Goal: Transaction & Acquisition: Purchase product/service

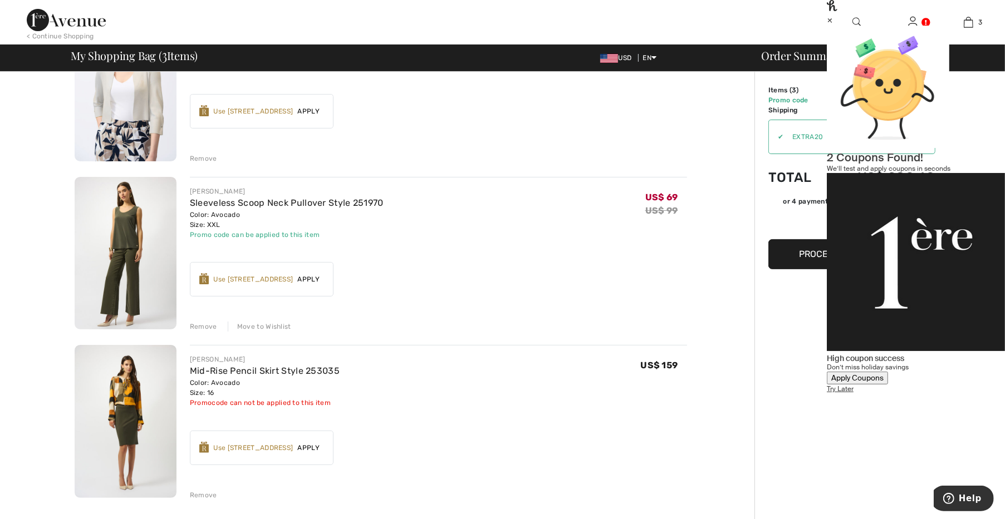
click at [248, 323] on div "Move to Wishlist" at bounding box center [259, 327] width 63 height 10
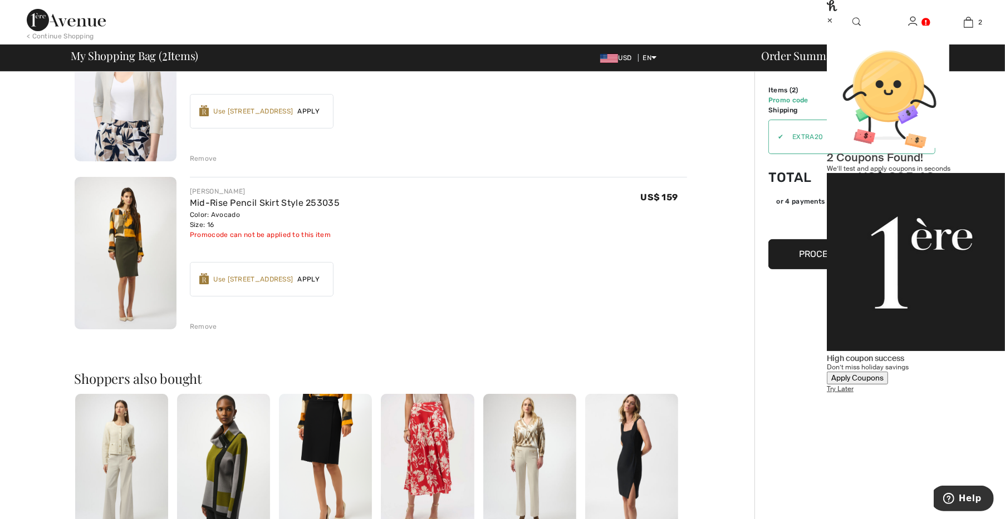
click at [211, 325] on div "Remove" at bounding box center [203, 327] width 27 height 10
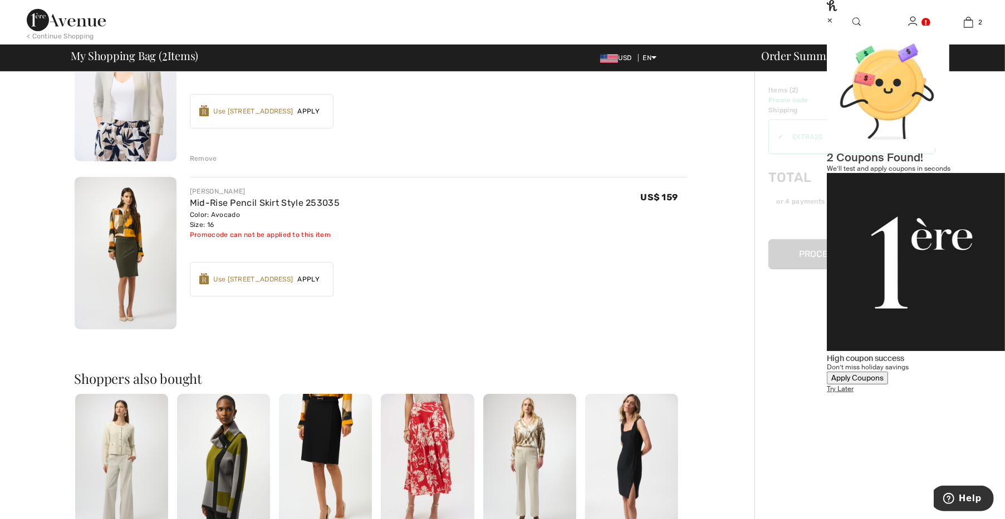
scroll to position [146, 0]
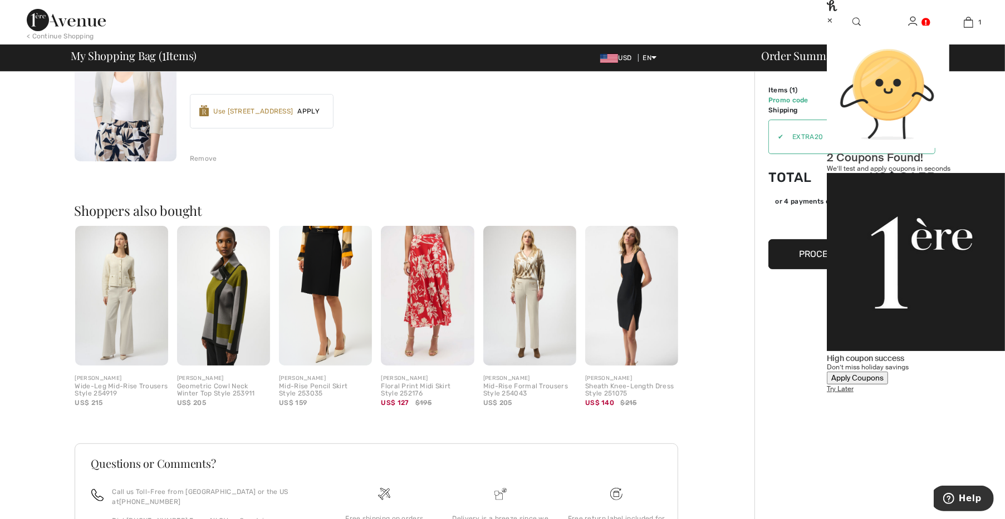
click at [198, 158] on div "Remove" at bounding box center [203, 159] width 27 height 10
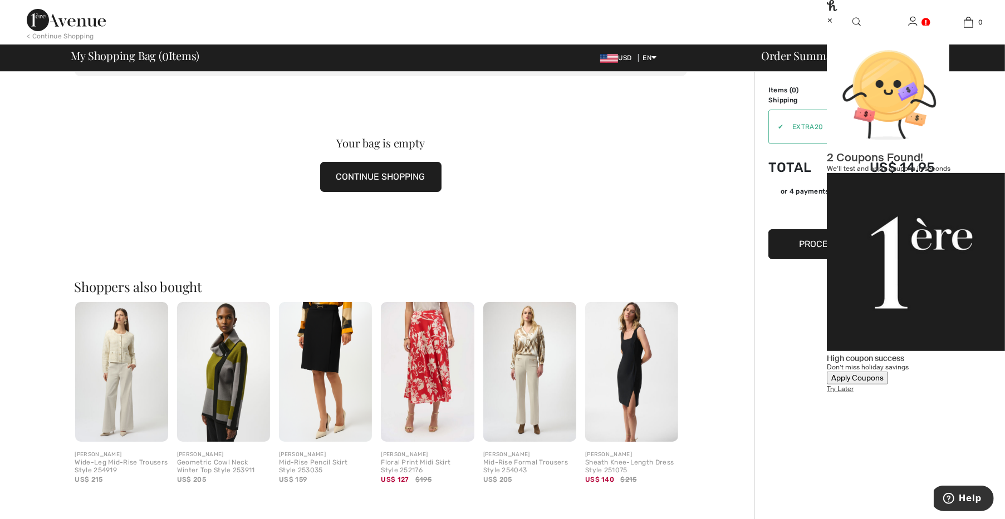
scroll to position [0, 0]
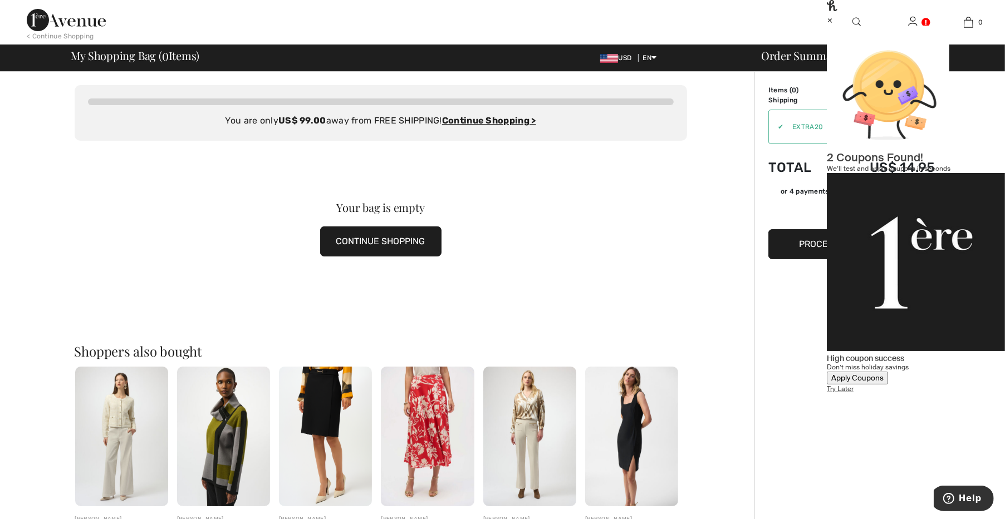
click at [376, 229] on button "CONTINUE SHOPPING" at bounding box center [380, 242] width 121 height 30
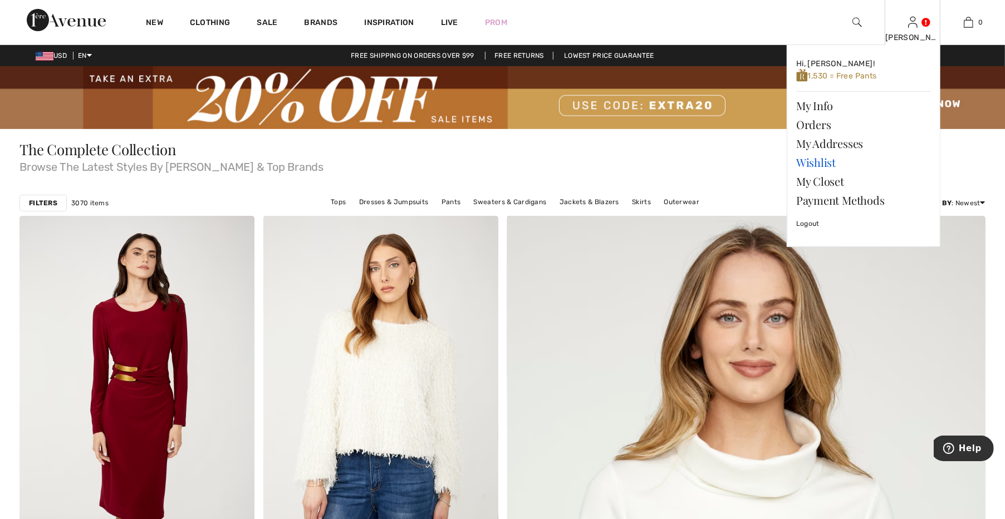
click at [820, 164] on link "Wishlist" at bounding box center [863, 162] width 135 height 19
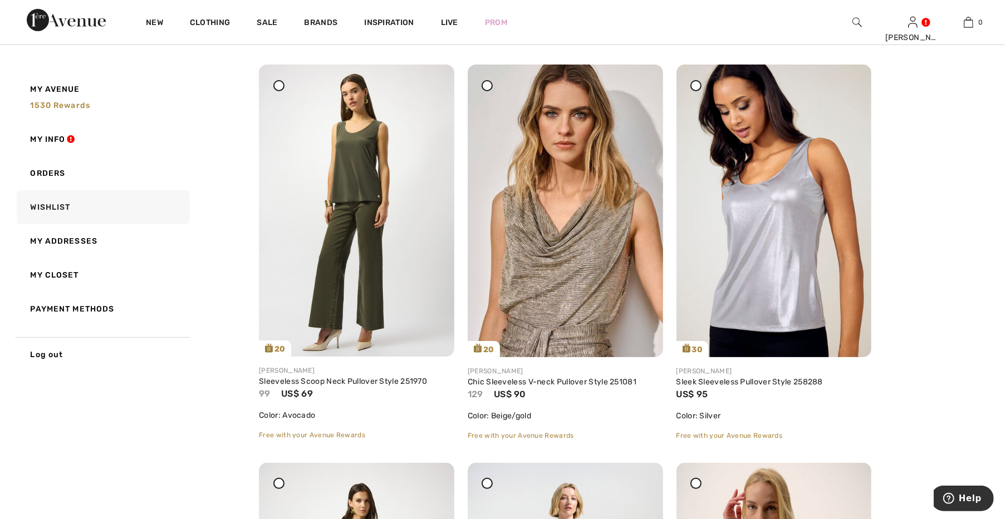
scroll to position [155, 0]
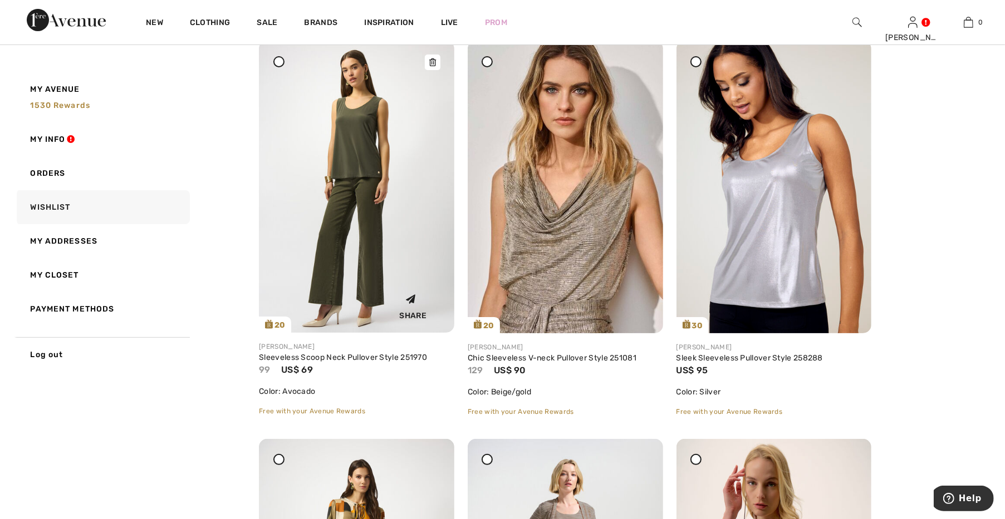
click at [373, 244] on img at bounding box center [356, 187] width 195 height 292
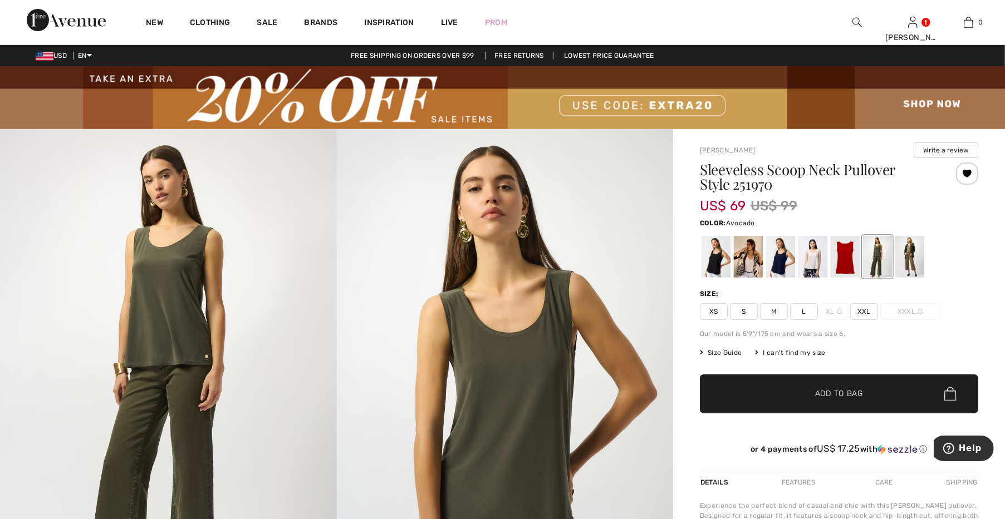
click at [864, 314] on span "XXL" at bounding box center [864, 311] width 28 height 17
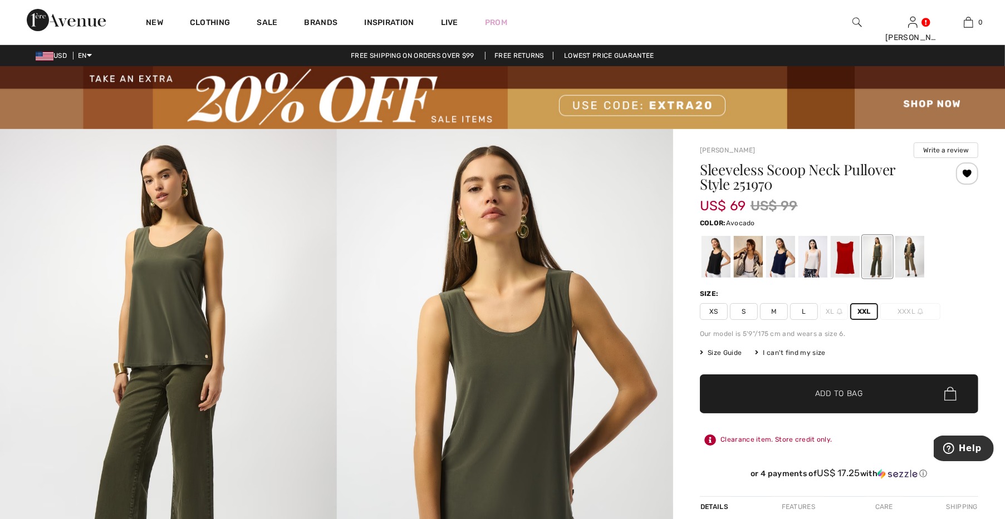
click at [841, 386] on span "✔ Added to Bag Add to Bag" at bounding box center [839, 394] width 278 height 39
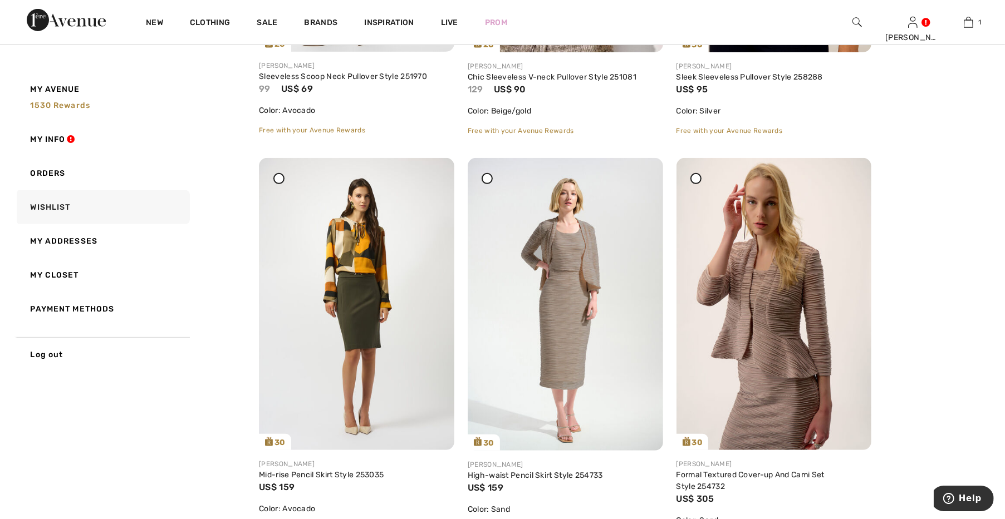
scroll to position [465, 0]
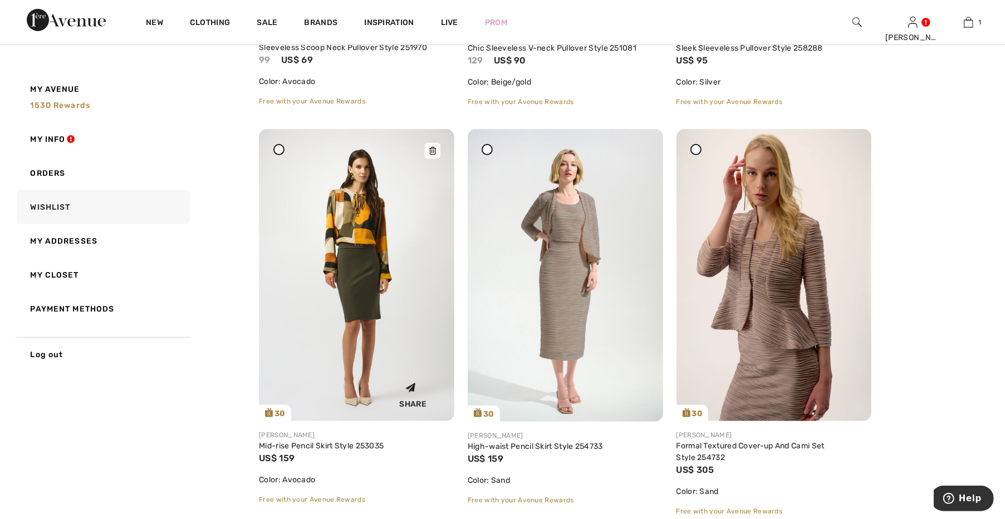
click at [431, 299] on img at bounding box center [356, 275] width 195 height 292
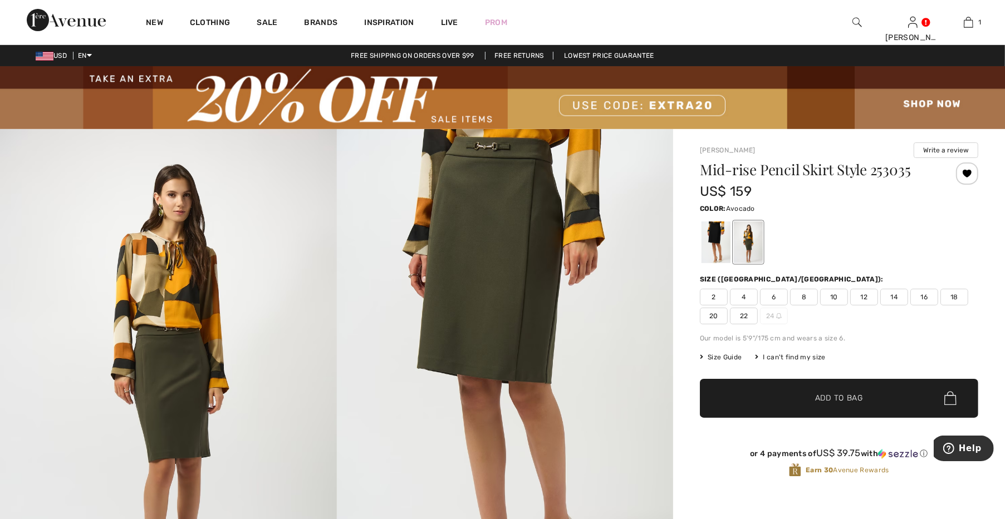
click at [918, 298] on span "16" at bounding box center [924, 297] width 28 height 17
click at [830, 385] on span "✔ Added to Bag Add to Bag" at bounding box center [839, 398] width 278 height 39
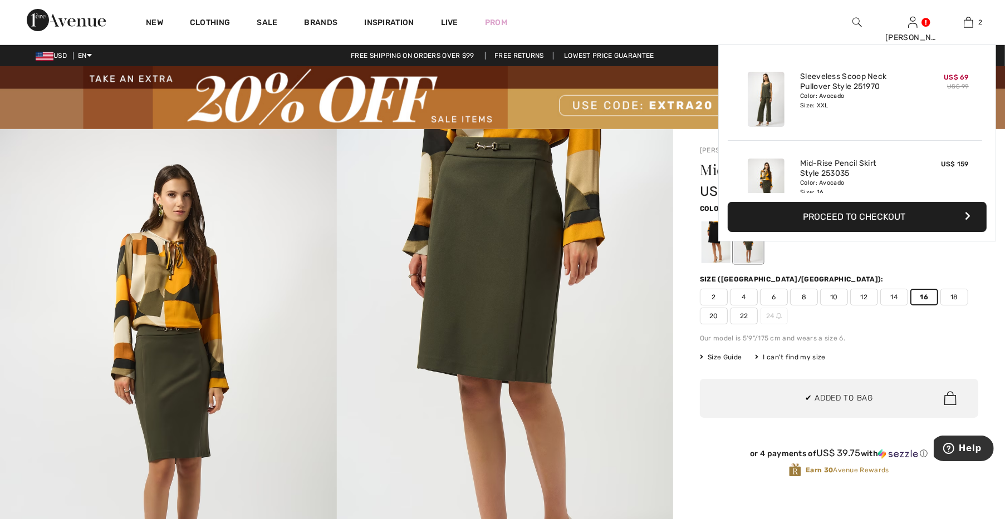
scroll to position [34, 0]
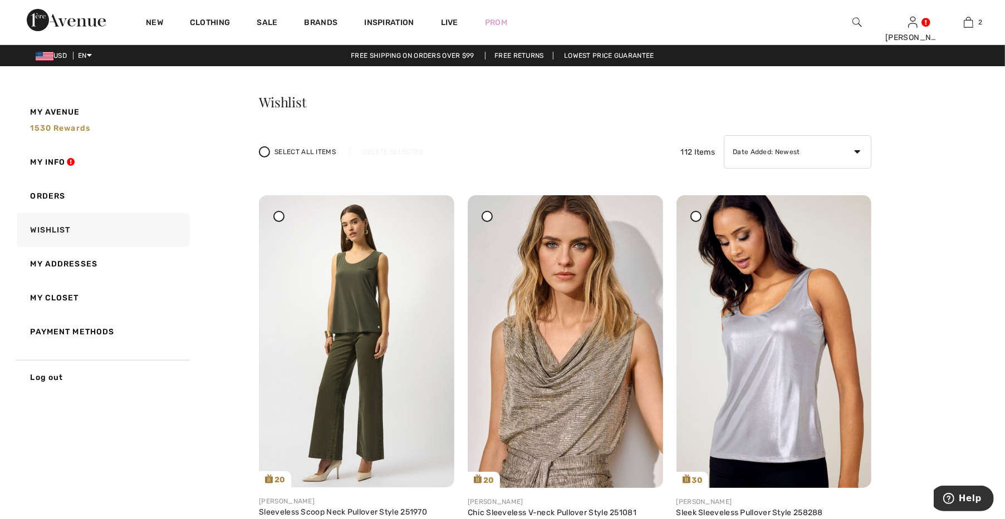
checkbox input "true"
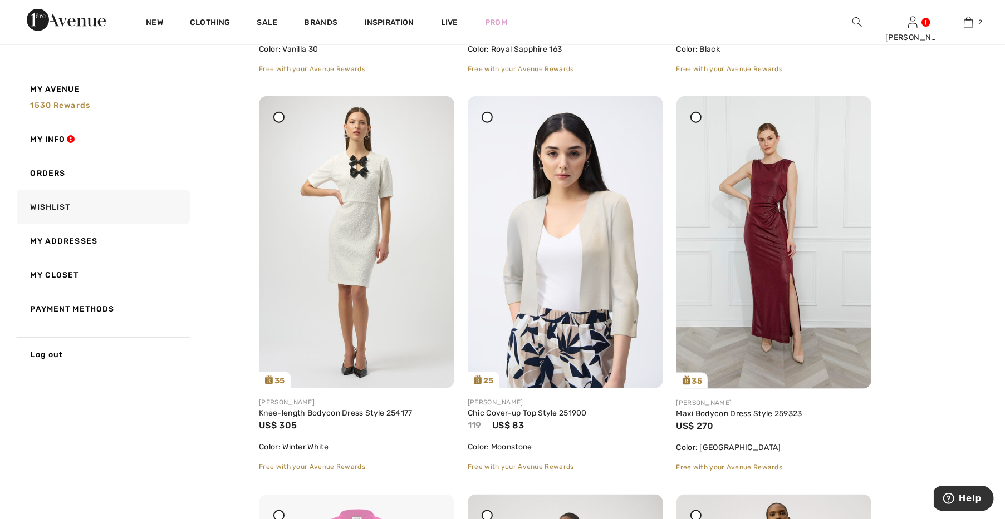
scroll to position [1317, 0]
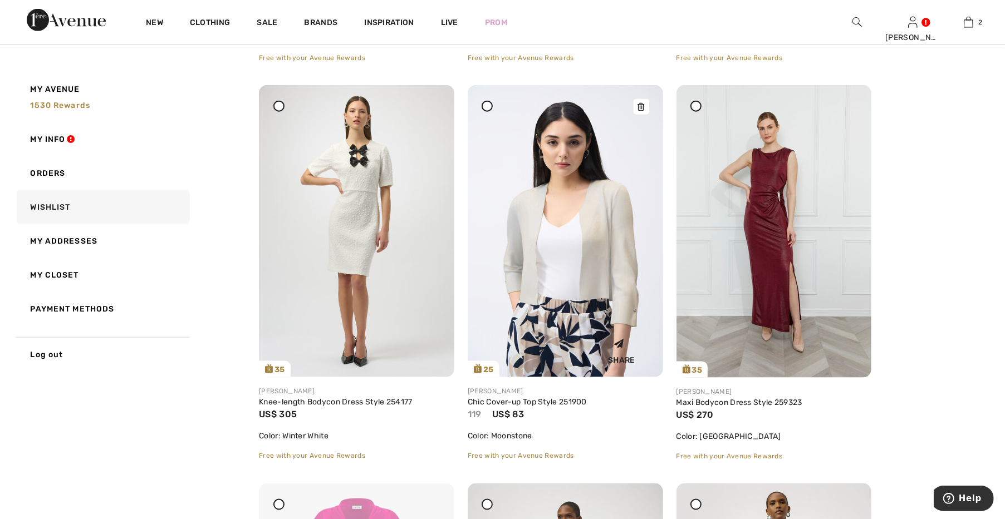
click at [604, 287] on img at bounding box center [565, 231] width 195 height 292
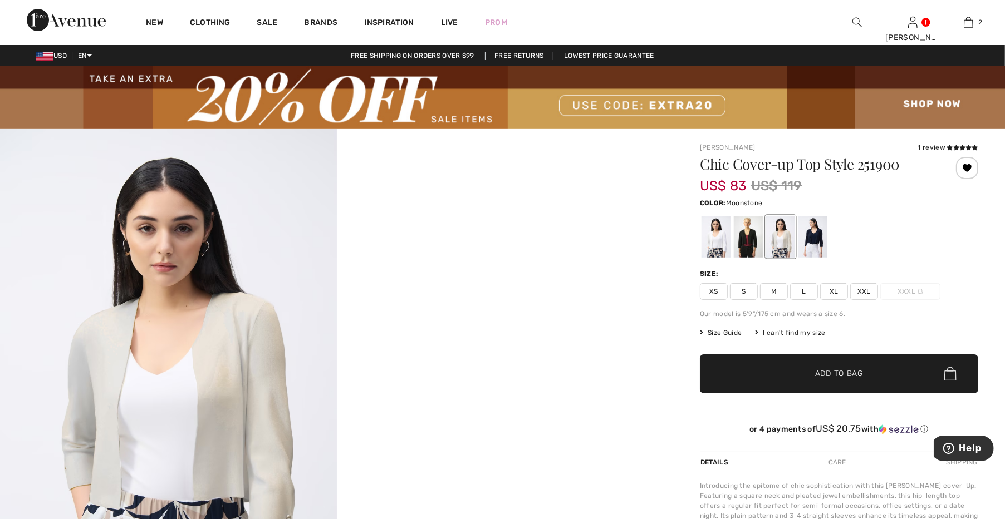
click at [859, 293] on span "XXL" at bounding box center [864, 291] width 28 height 17
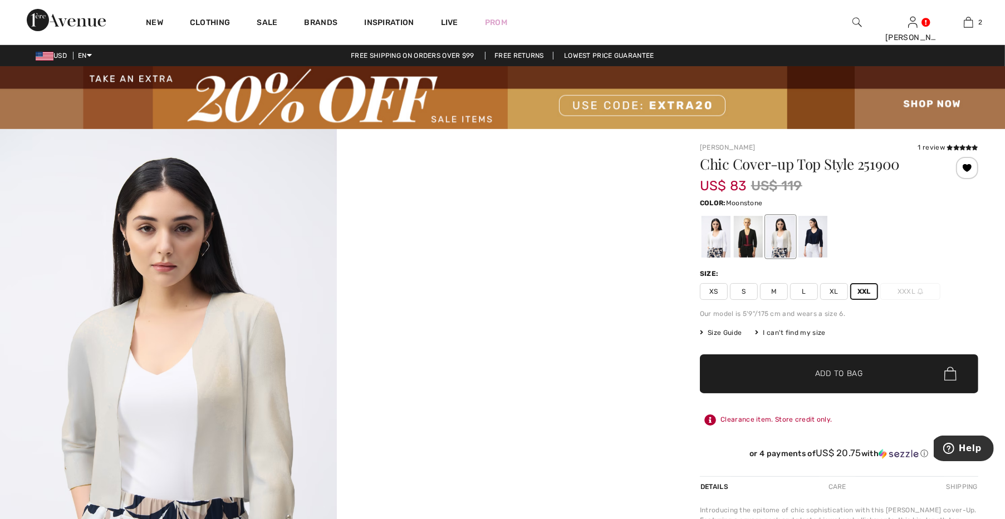
click at [825, 365] on span "✔ Added to Bag Add to Bag" at bounding box center [839, 374] width 278 height 39
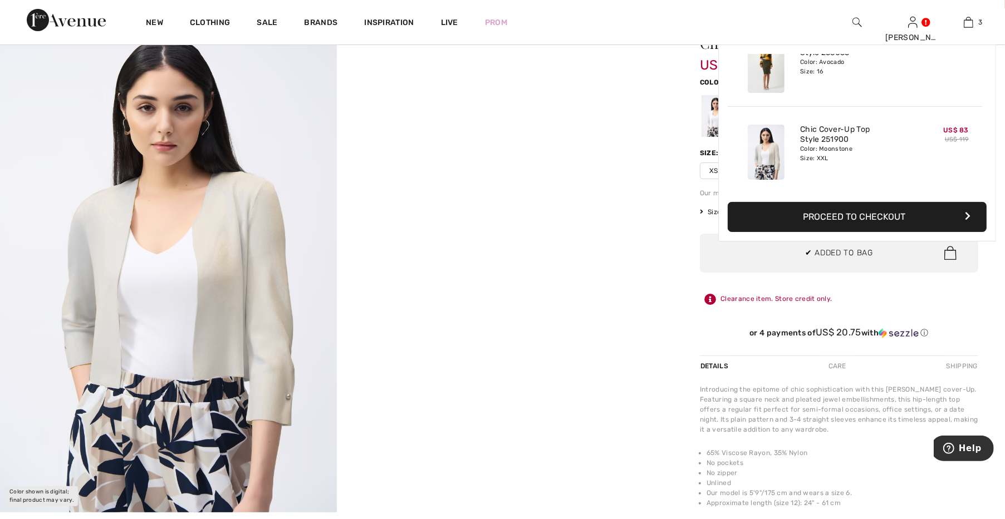
scroll to position [155, 0]
